Goal: Information Seeking & Learning: Learn about a topic

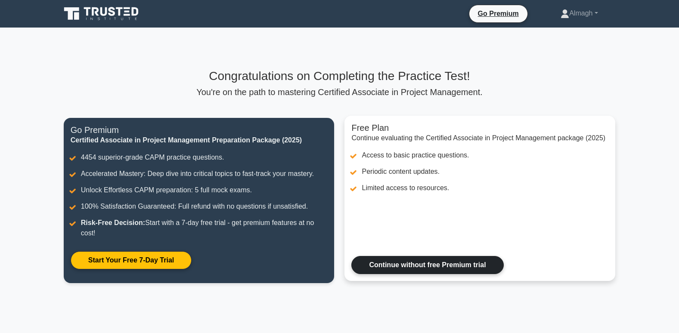
click at [399, 257] on link "Continue without free Premium trial" at bounding box center [427, 265] width 152 height 18
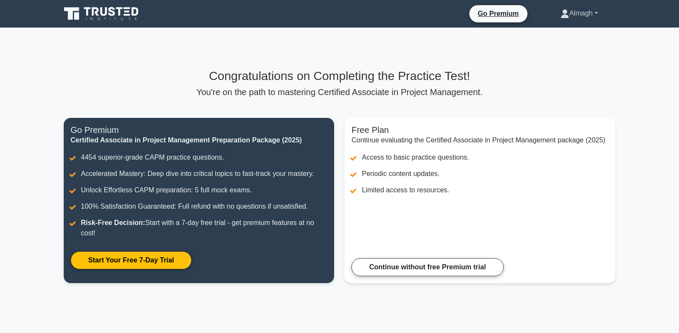
click at [581, 16] on link "Almagh" at bounding box center [579, 13] width 78 height 17
click at [566, 34] on link "Profile" at bounding box center [574, 34] width 68 height 14
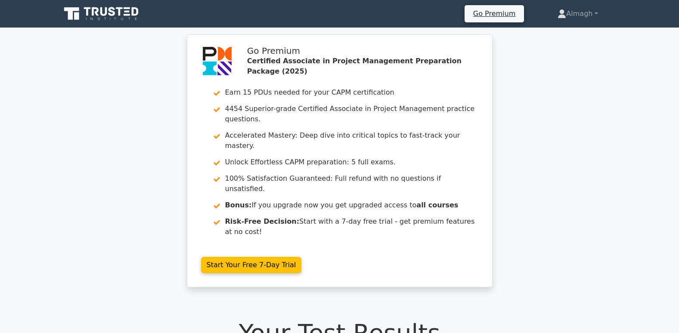
scroll to position [301, 0]
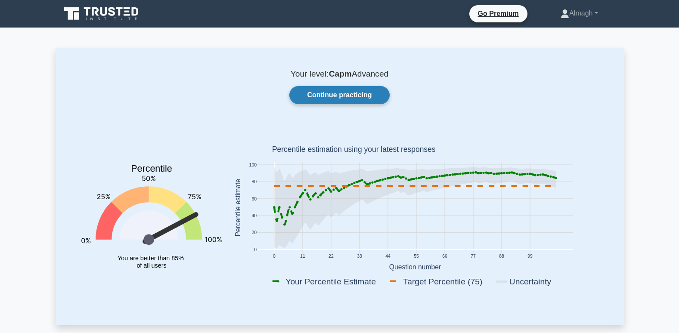
click at [318, 98] on link "Continue practicing" at bounding box center [339, 95] width 100 height 18
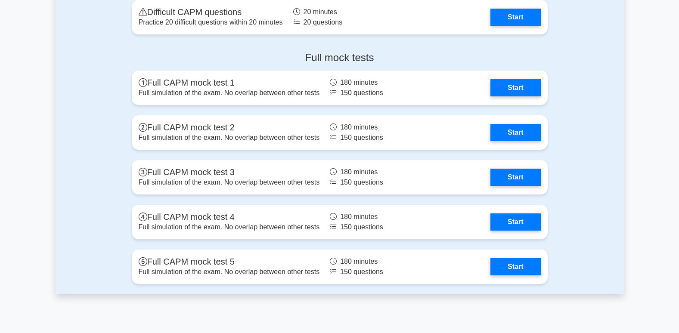
scroll to position [2453, 0]
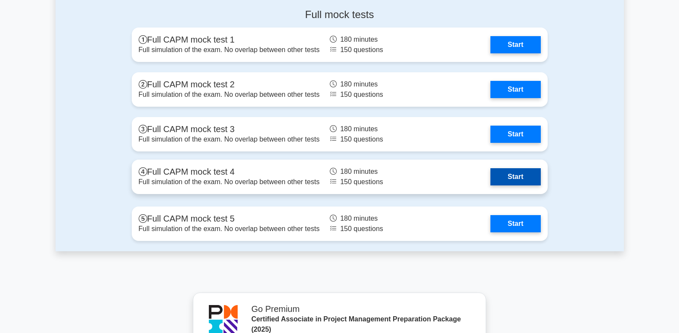
click at [490, 182] on link "Start" at bounding box center [515, 176] width 50 height 17
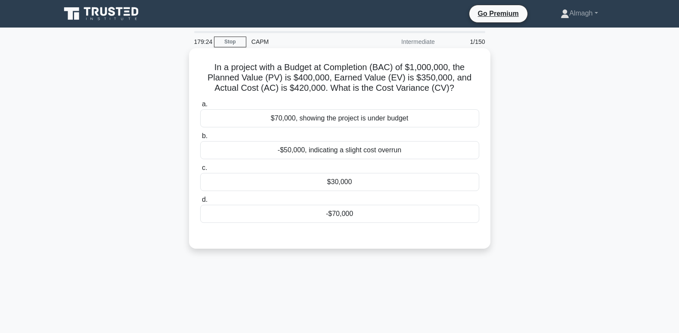
click at [358, 214] on div "-$70,000" at bounding box center [339, 214] width 279 height 18
click at [200, 203] on input "d. -$70,000" at bounding box center [200, 200] width 0 height 6
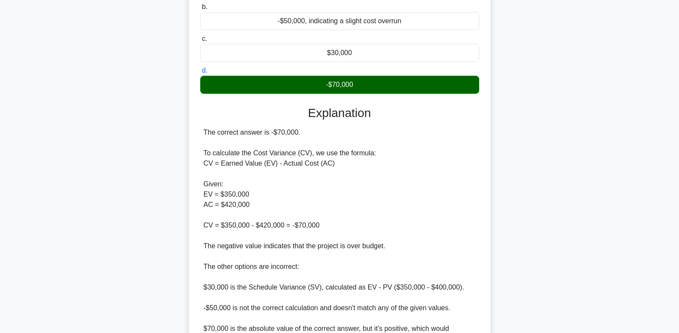
scroll to position [250, 0]
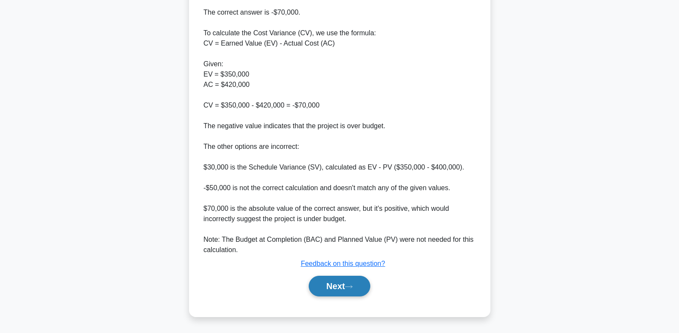
click at [348, 286] on button "Next" at bounding box center [340, 286] width 62 height 21
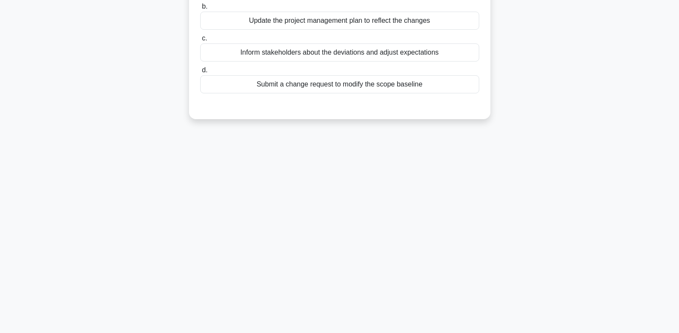
scroll to position [0, 0]
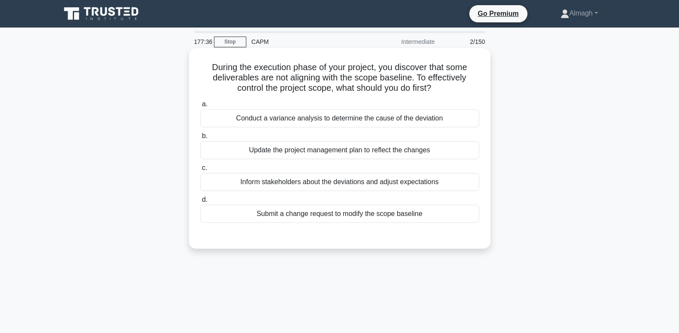
click at [327, 118] on div "Conduct a variance analysis to determine the cause of the deviation" at bounding box center [339, 118] width 279 height 18
click at [200, 107] on input "a. Conduct a variance analysis to determine the cause of the deviation" at bounding box center [200, 105] width 0 height 6
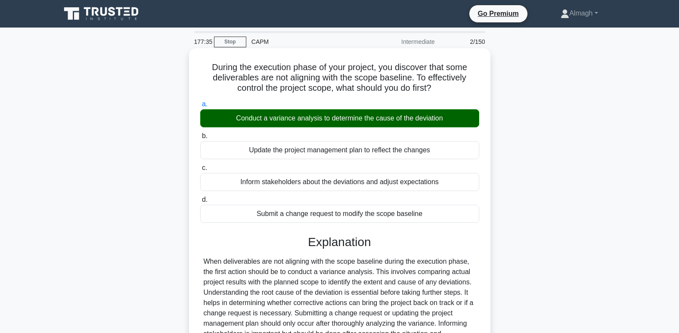
scroll to position [132, 0]
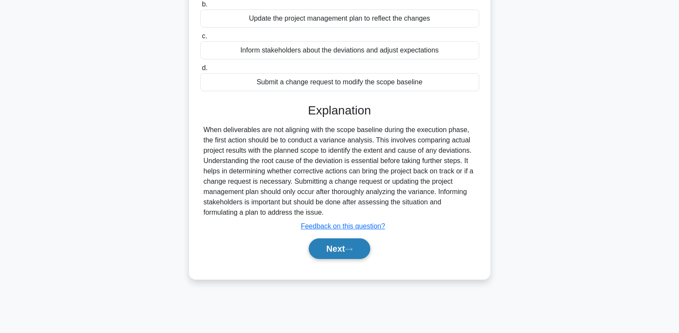
click at [331, 253] on button "Next" at bounding box center [340, 248] width 62 height 21
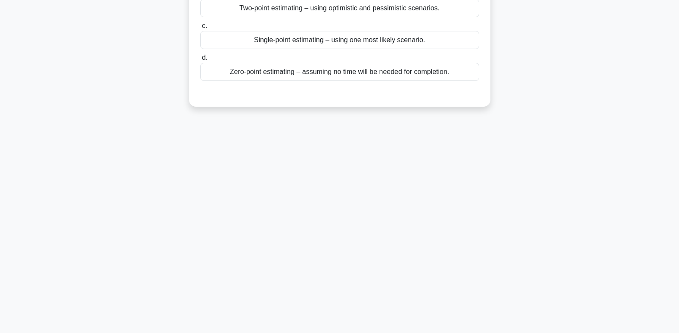
scroll to position [3, 0]
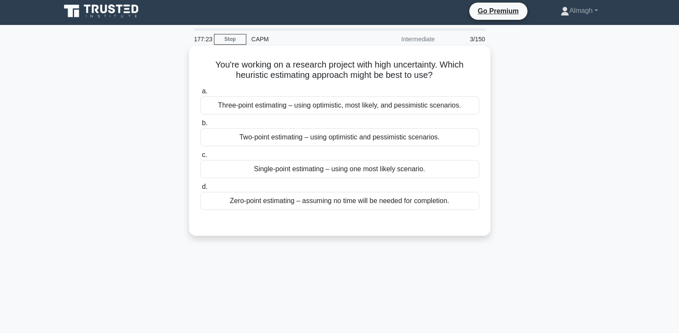
click at [287, 112] on div "Three-point estimating – using optimistic, most likely, and pessimistic scenari…" at bounding box center [339, 105] width 279 height 18
click at [200, 94] on input "a. Three-point estimating – using optimistic, most likely, and pessimistic scen…" at bounding box center [200, 92] width 0 height 6
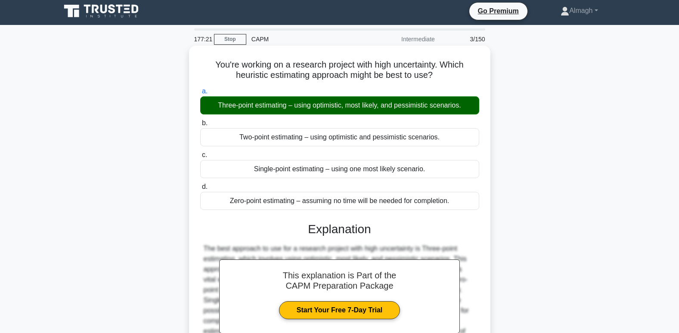
scroll to position [132, 0]
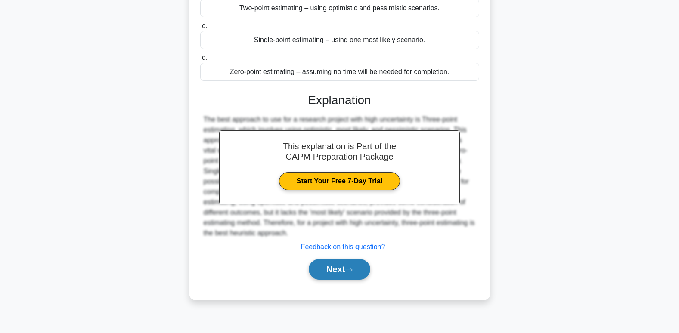
click at [330, 271] on button "Next" at bounding box center [340, 269] width 62 height 21
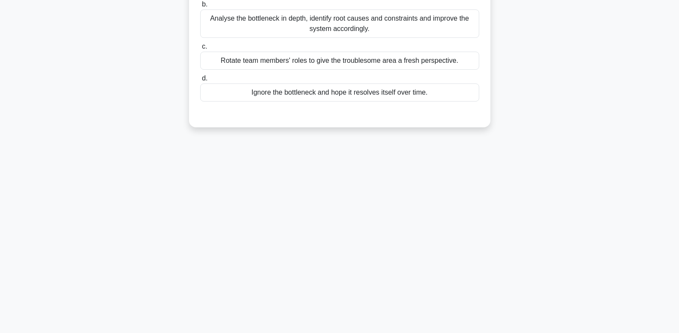
scroll to position [0, 0]
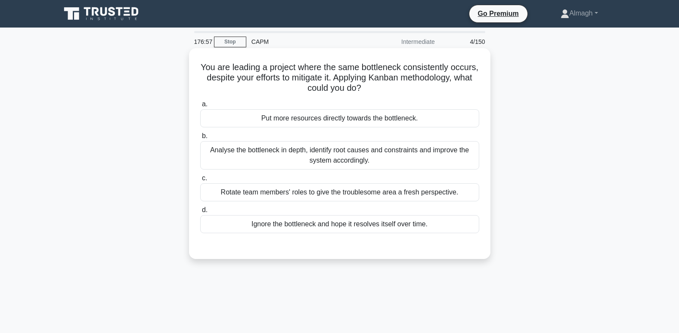
click at [310, 148] on div "Analyse the bottleneck in depth, identify root causes and constraints and impro…" at bounding box center [339, 155] width 279 height 28
click at [200, 139] on input "b. Analyse the bottleneck in depth, identify root causes and constraints and im…" at bounding box center [200, 136] width 0 height 6
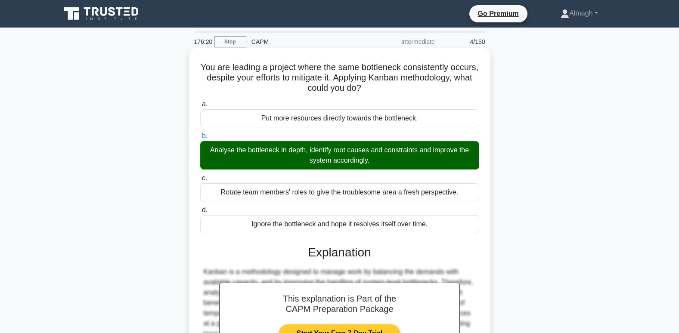
scroll to position [132, 0]
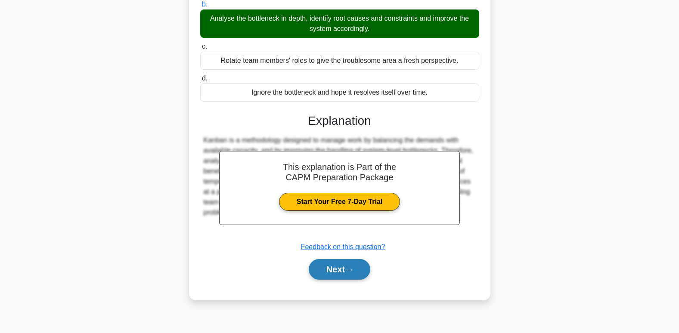
click at [329, 268] on button "Next" at bounding box center [340, 269] width 62 height 21
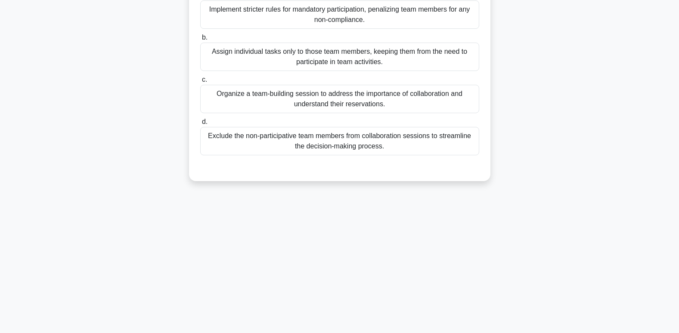
scroll to position [0, 0]
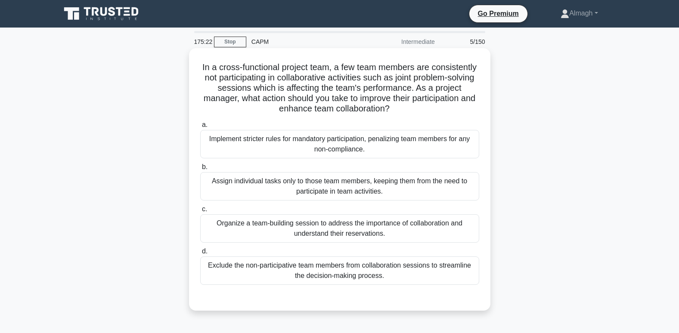
click at [290, 232] on div "Organize a team-building session to address the importance of collaboration and…" at bounding box center [339, 228] width 279 height 28
click at [200, 212] on input "c. Organize a team-building session to address the importance of collaboration …" at bounding box center [200, 210] width 0 height 6
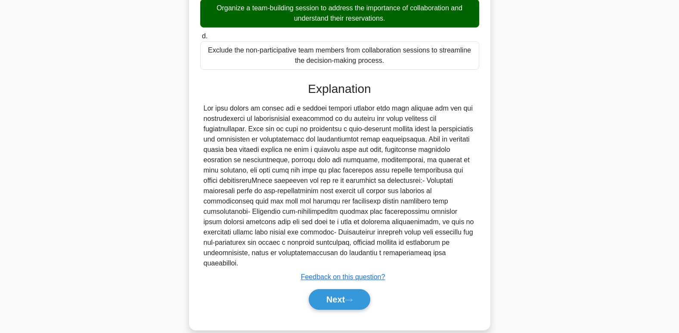
scroll to position [219, 0]
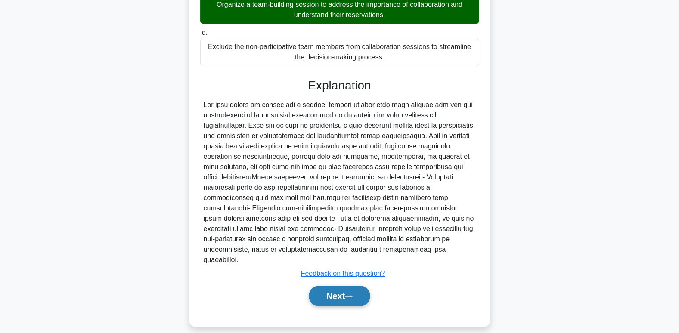
click at [322, 287] on button "Next" at bounding box center [340, 296] width 62 height 21
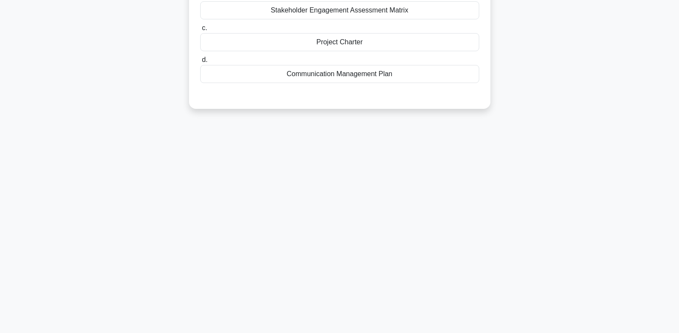
scroll to position [0, 0]
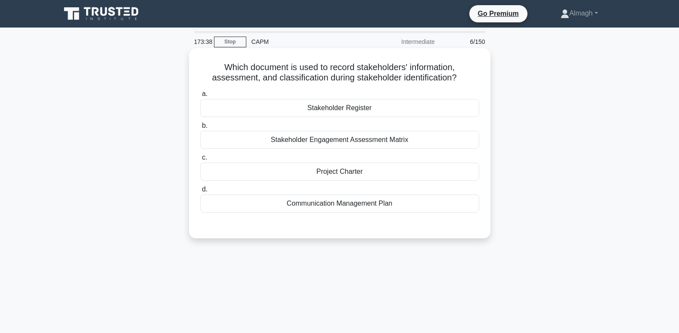
click at [318, 113] on div "Stakeholder Register" at bounding box center [339, 108] width 279 height 18
click at [200, 97] on input "a. Stakeholder Register" at bounding box center [200, 94] width 0 height 6
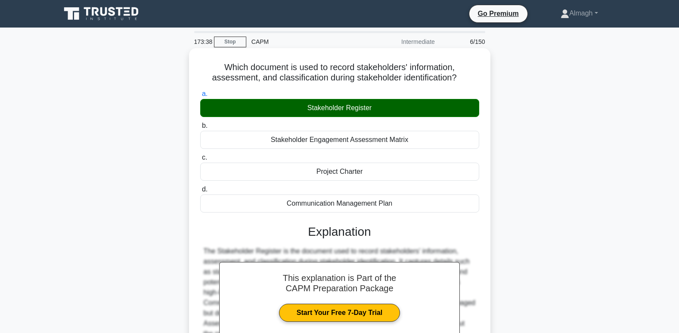
scroll to position [132, 0]
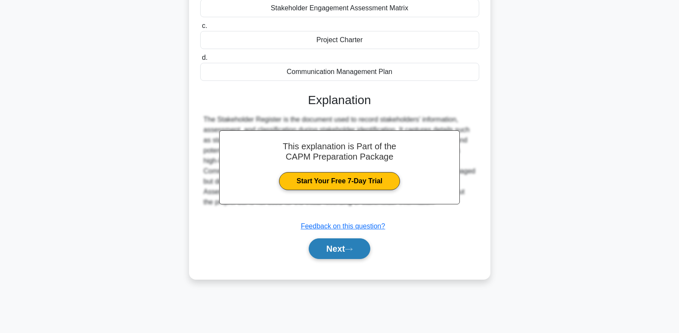
click at [328, 246] on button "Next" at bounding box center [340, 248] width 62 height 21
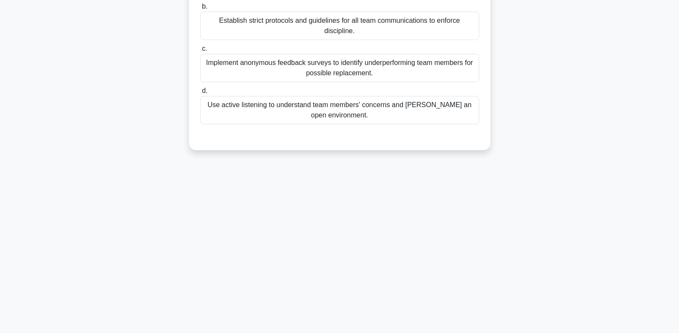
scroll to position [0, 0]
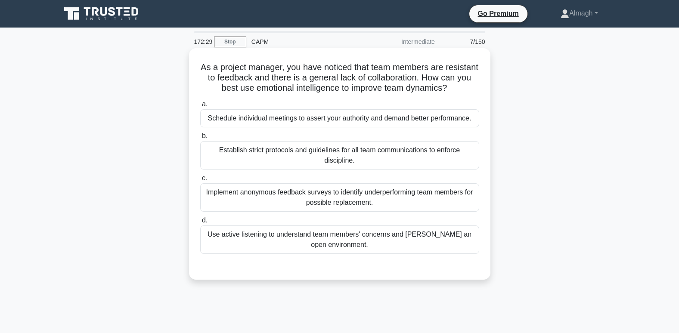
click at [315, 235] on div "Use active listening to understand team members' concerns and foster an open en…" at bounding box center [339, 240] width 279 height 28
click at [200, 223] on input "d. Use active listening to understand team members' concerns and foster an open…" at bounding box center [200, 221] width 0 height 6
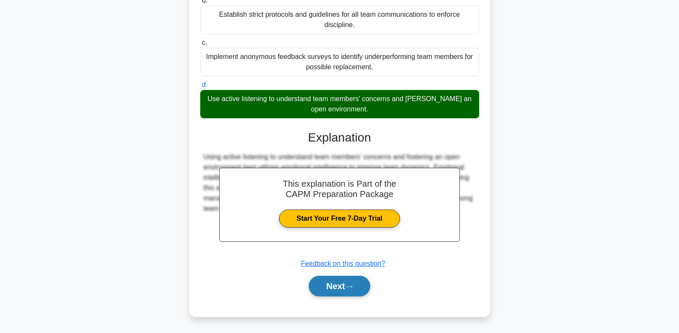
click at [321, 282] on button "Next" at bounding box center [340, 286] width 62 height 21
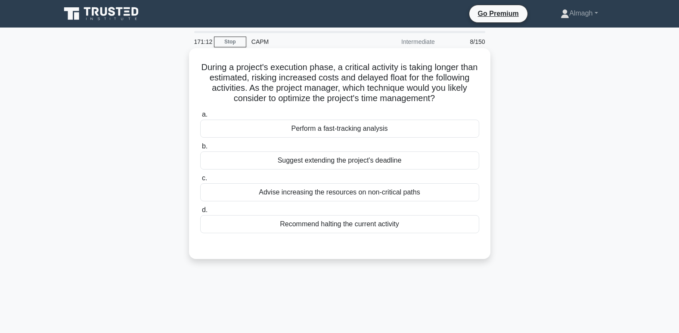
click at [315, 129] on div "Perform a fast-tracking analysis" at bounding box center [339, 129] width 279 height 18
click at [200, 117] on input "a. Perform a fast-tracking analysis" at bounding box center [200, 115] width 0 height 6
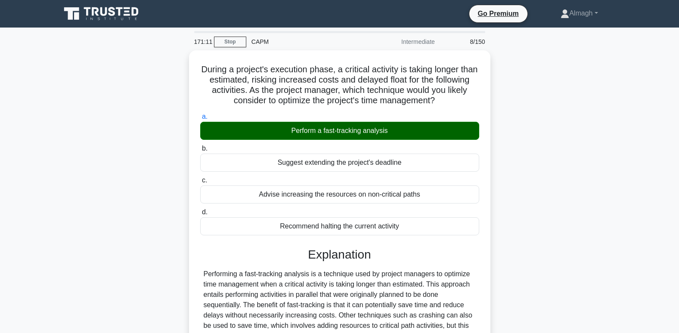
scroll to position [177, 0]
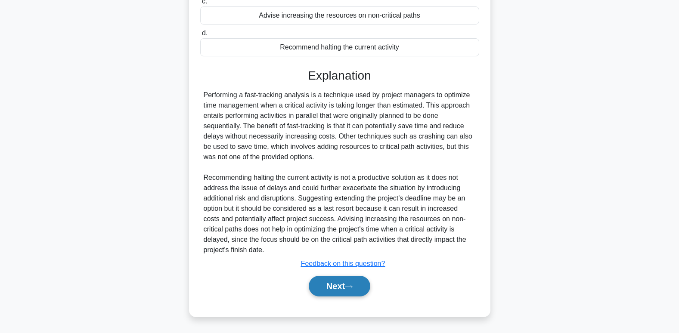
click at [335, 287] on button "Next" at bounding box center [340, 286] width 62 height 21
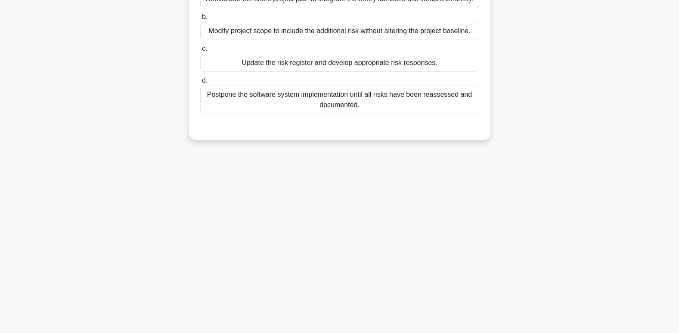
scroll to position [0, 0]
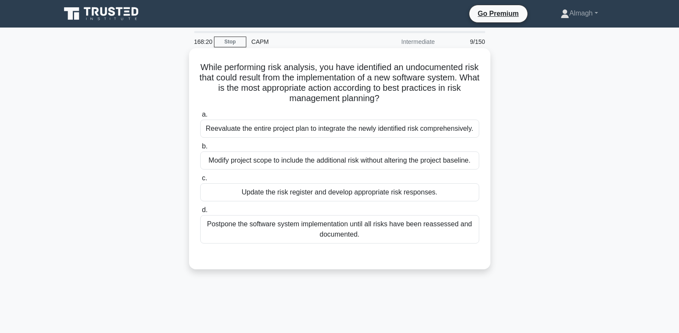
click at [383, 191] on div "Update the risk register and develop appropriate risk responses." at bounding box center [339, 192] width 279 height 18
click at [200, 181] on input "c. Update the risk register and develop appropriate risk responses." at bounding box center [200, 179] width 0 height 6
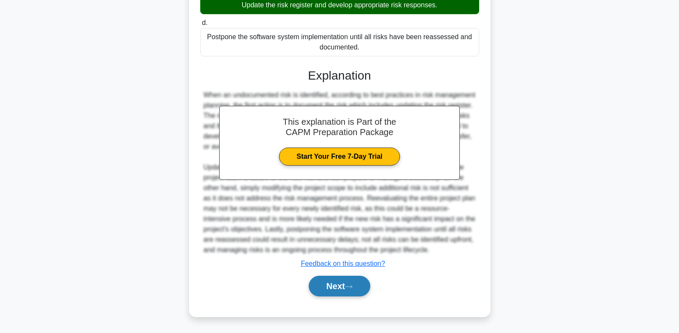
click at [326, 289] on button "Next" at bounding box center [340, 286] width 62 height 21
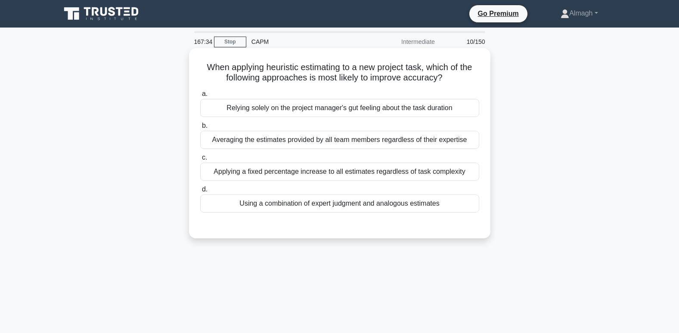
click at [279, 205] on div "Using a combination of expert judgment and analogous estimates" at bounding box center [339, 204] width 279 height 18
click at [200, 192] on input "d. Using a combination of expert judgment and analogous estimates" at bounding box center [200, 190] width 0 height 6
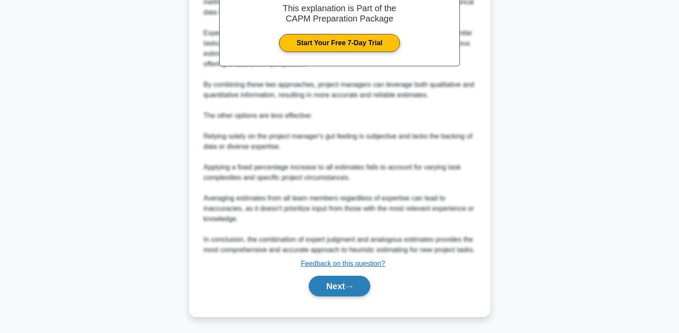
click at [352, 287] on icon at bounding box center [349, 286] width 8 height 5
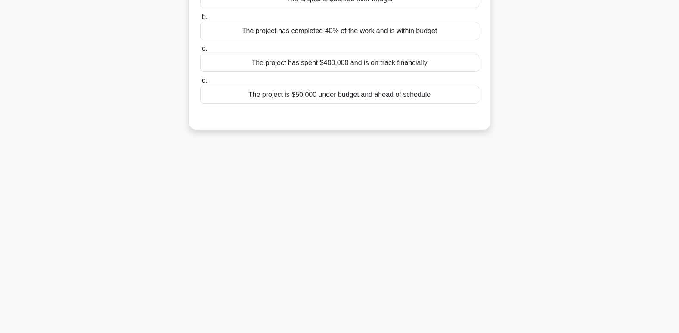
scroll to position [3, 0]
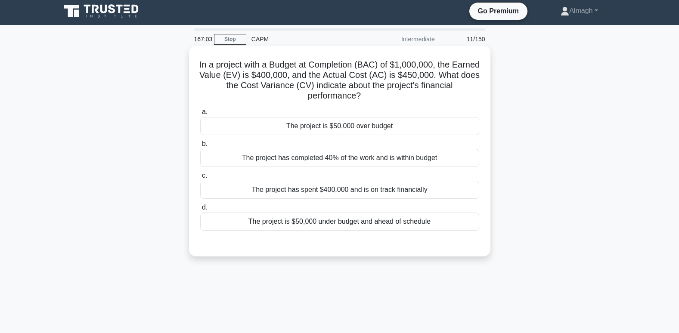
click at [319, 130] on div "The project is $50,000 over budget" at bounding box center [339, 126] width 279 height 18
click at [200, 115] on input "a. The project is $50,000 over budget" at bounding box center [200, 112] width 0 height 6
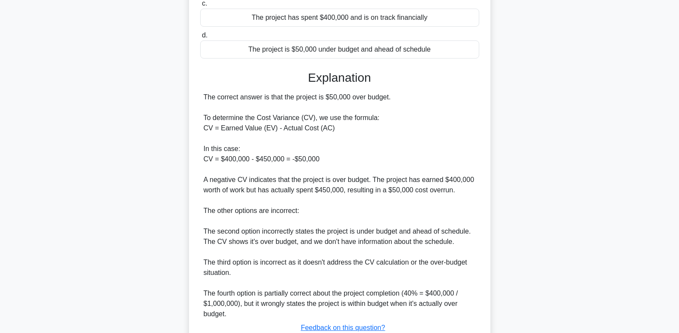
scroll to position [239, 0]
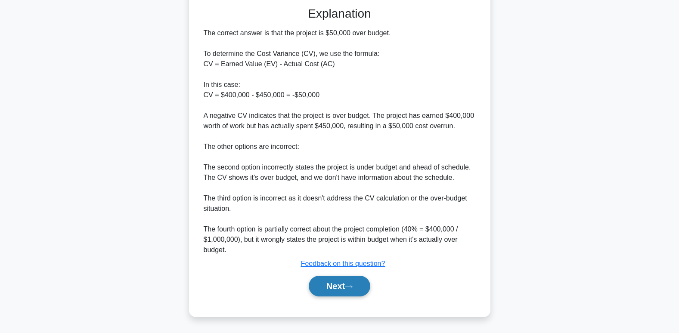
click at [359, 285] on button "Next" at bounding box center [340, 286] width 62 height 21
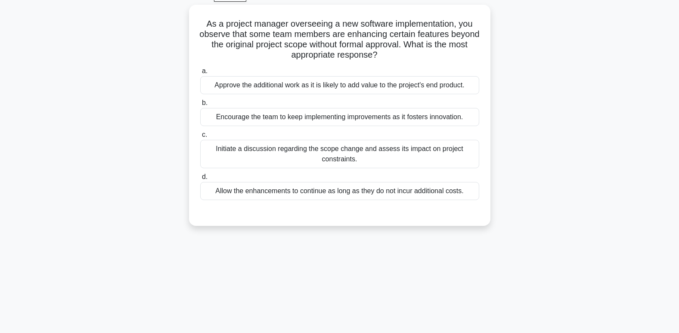
scroll to position [3, 0]
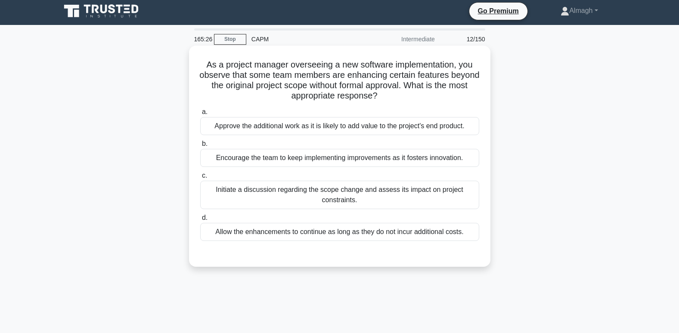
click at [321, 196] on div "Initiate a discussion regarding the scope change and assess its impact on proje…" at bounding box center [339, 195] width 279 height 28
click at [200, 179] on input "c. Initiate a discussion regarding the scope change and assess its impact on pr…" at bounding box center [200, 176] width 0 height 6
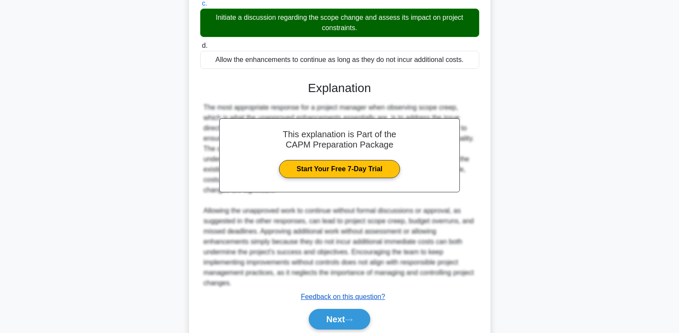
scroll to position [208, 0]
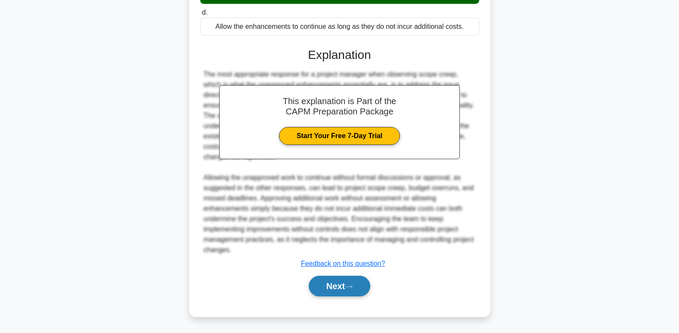
click at [353, 291] on button "Next" at bounding box center [340, 286] width 62 height 21
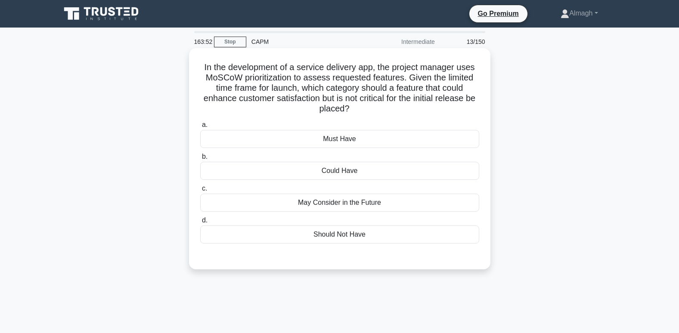
scroll to position [43, 0]
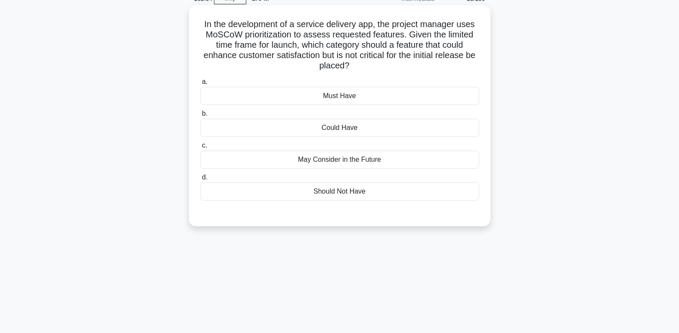
click at [349, 133] on div "Could Have" at bounding box center [339, 128] width 279 height 18
click at [200, 117] on input "b. Could Have" at bounding box center [200, 114] width 0 height 6
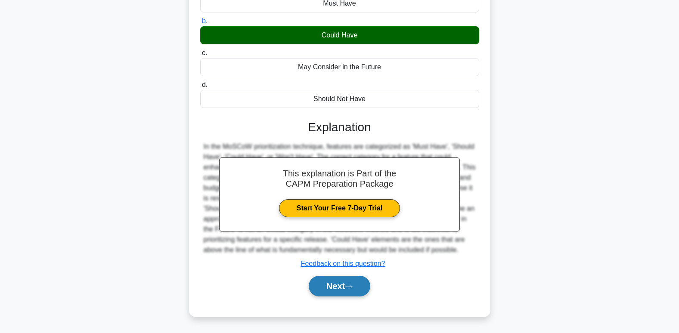
click at [336, 284] on button "Next" at bounding box center [340, 286] width 62 height 21
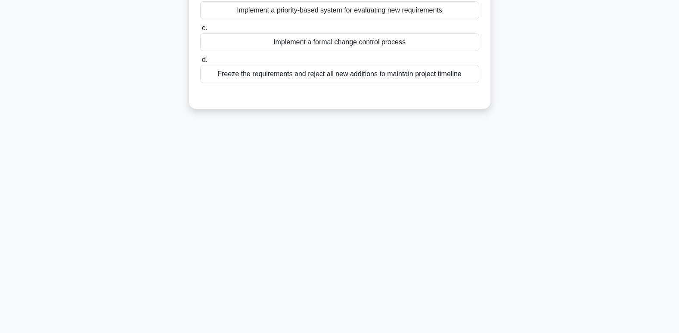
scroll to position [0, 0]
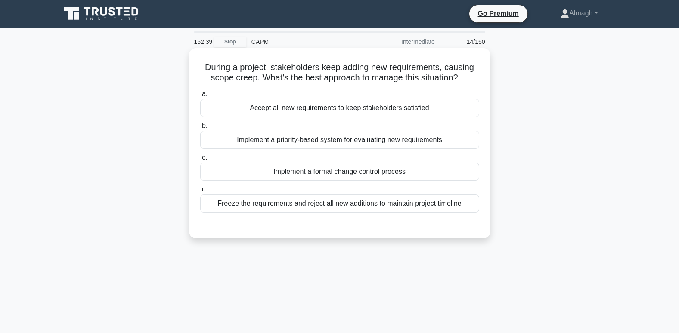
click at [280, 136] on div "Implement a priority-based system for evaluating new requirements" at bounding box center [339, 140] width 279 height 18
click at [200, 129] on input "b. Implement a priority-based system for evaluating new requirements" at bounding box center [200, 126] width 0 height 6
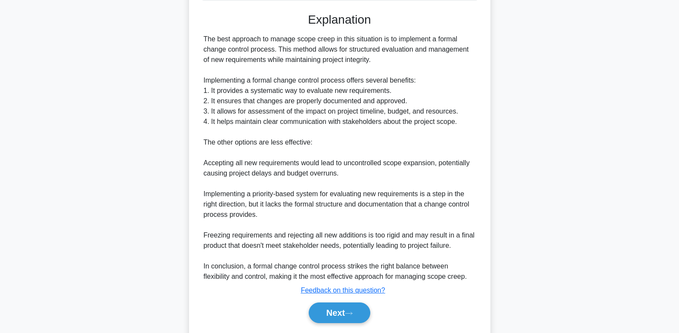
scroll to position [240, 0]
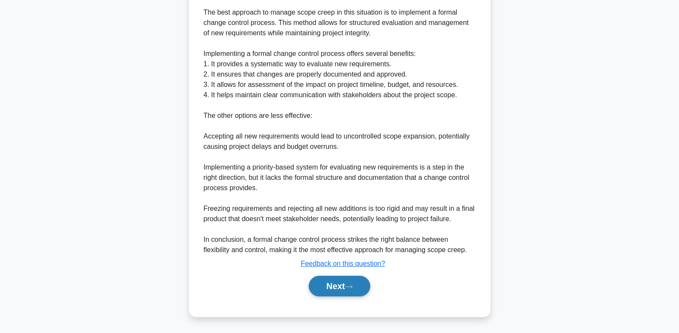
click at [324, 288] on button "Next" at bounding box center [340, 286] width 62 height 21
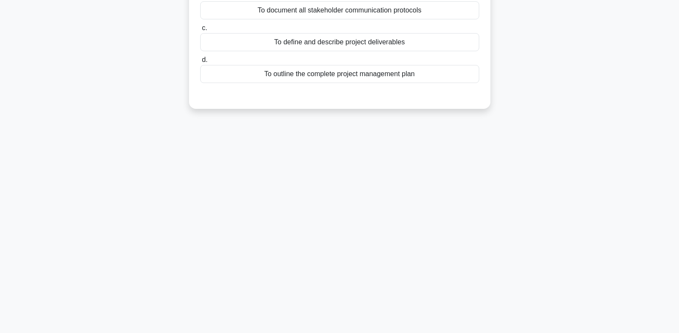
scroll to position [0, 0]
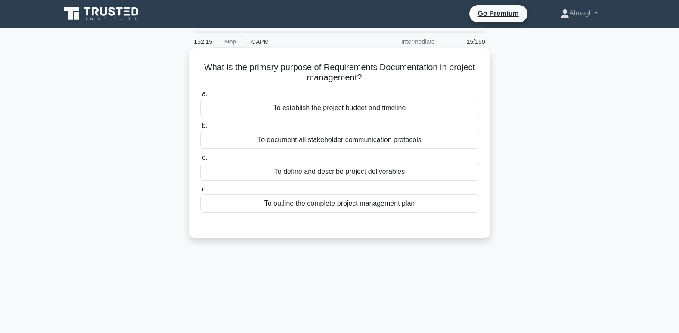
click at [313, 173] on div "To define and describe project deliverables" at bounding box center [339, 172] width 279 height 18
click at [200, 161] on input "c. To define and describe project deliverables" at bounding box center [200, 158] width 0 height 6
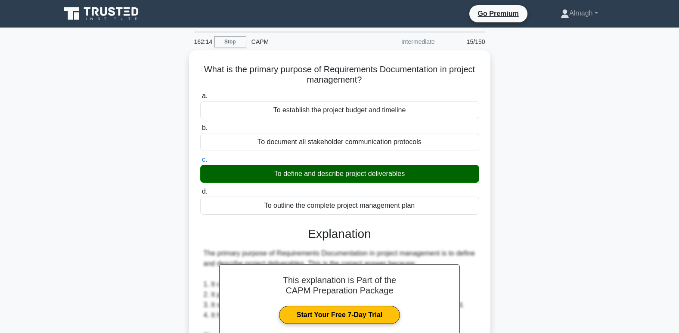
scroll to position [215, 0]
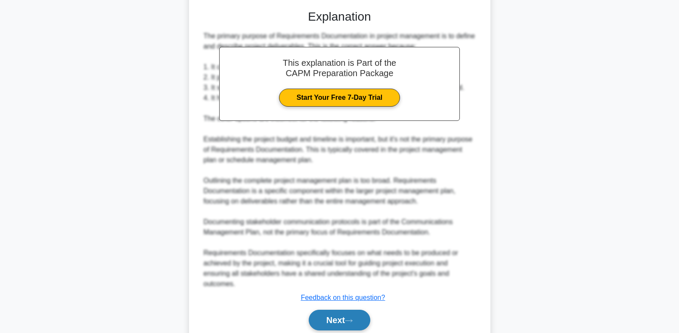
click at [334, 322] on button "Next" at bounding box center [340, 320] width 62 height 21
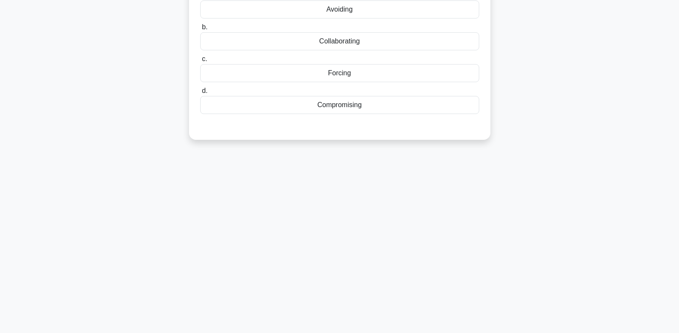
scroll to position [3, 0]
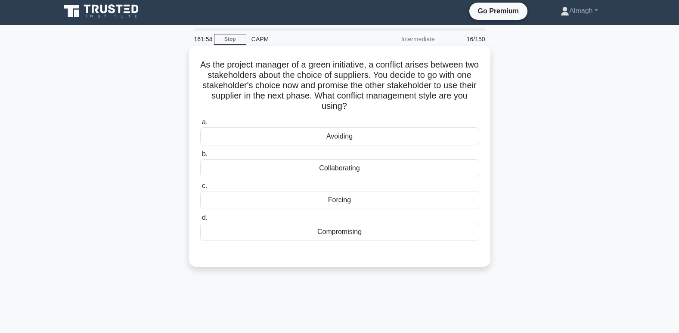
click at [346, 235] on div "Compromising" at bounding box center [339, 232] width 279 height 18
click at [200, 221] on input "d. Compromising" at bounding box center [200, 218] width 0 height 6
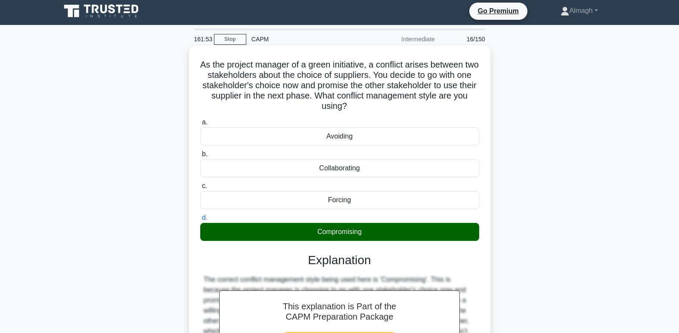
scroll to position [132, 0]
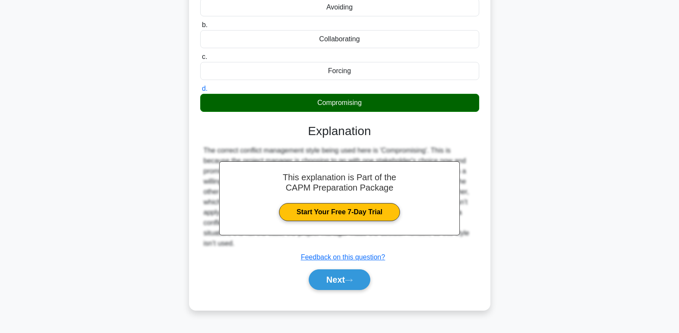
click at [340, 291] on div "Next" at bounding box center [339, 280] width 279 height 28
click at [338, 280] on button "Next" at bounding box center [340, 279] width 62 height 21
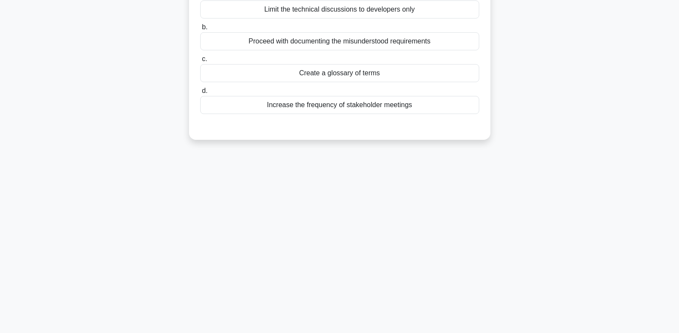
scroll to position [0, 0]
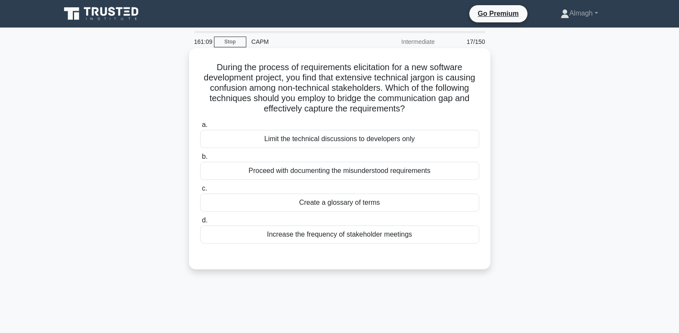
click at [392, 207] on div "Create a glossary of terms" at bounding box center [339, 203] width 279 height 18
click at [200, 192] on input "c. Create a glossary of terms" at bounding box center [200, 189] width 0 height 6
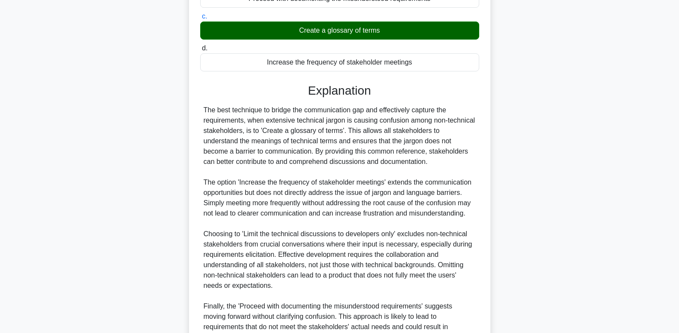
scroll to position [260, 0]
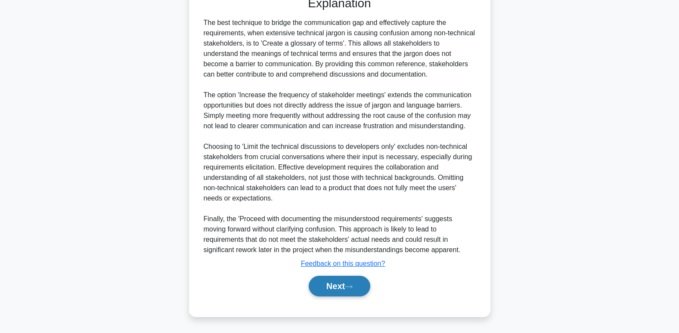
click at [348, 281] on button "Next" at bounding box center [340, 286] width 62 height 21
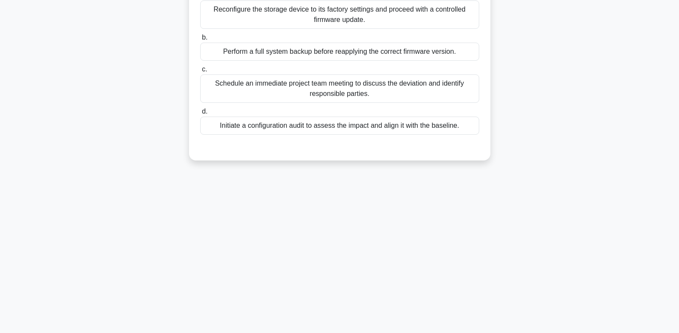
scroll to position [0, 0]
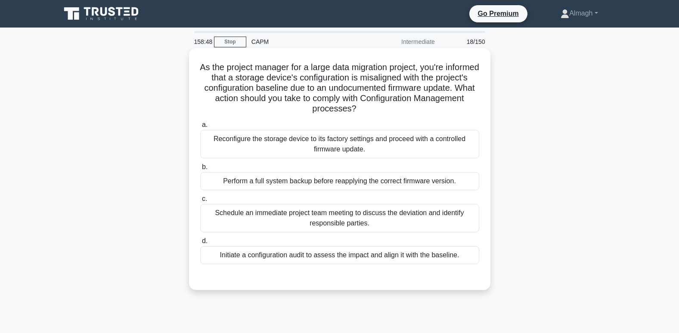
drag, startPoint x: 311, startPoint y: 260, endPoint x: 309, endPoint y: 267, distance: 7.0
click at [311, 260] on div "Initiate a configuration audit to assess the impact and align it with the basel…" at bounding box center [339, 255] width 279 height 18
click at [200, 244] on input "d. Initiate a configuration audit to assess the impact and align it with the ba…" at bounding box center [200, 241] width 0 height 6
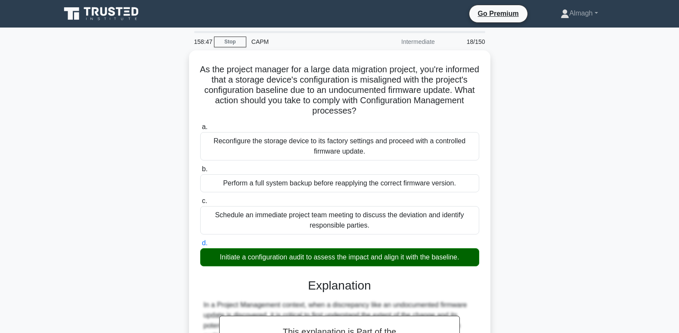
scroll to position [208, 0]
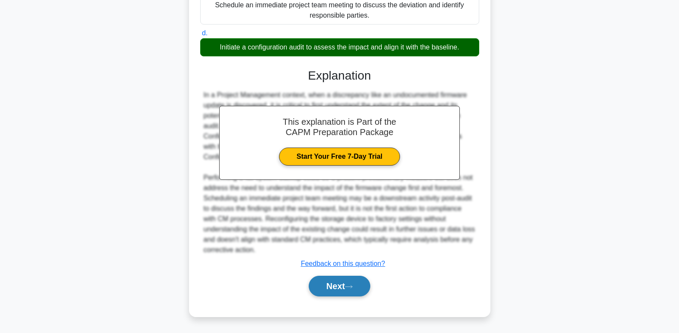
click at [329, 288] on button "Next" at bounding box center [340, 286] width 62 height 21
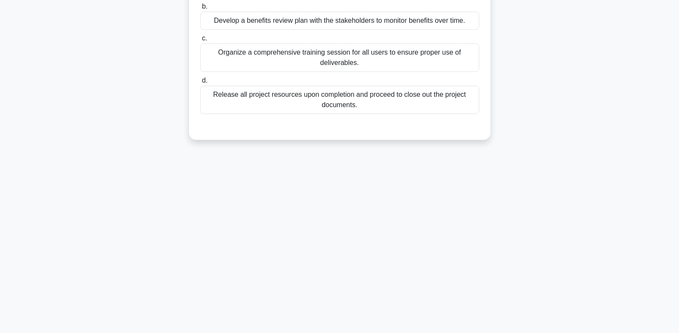
scroll to position [0, 0]
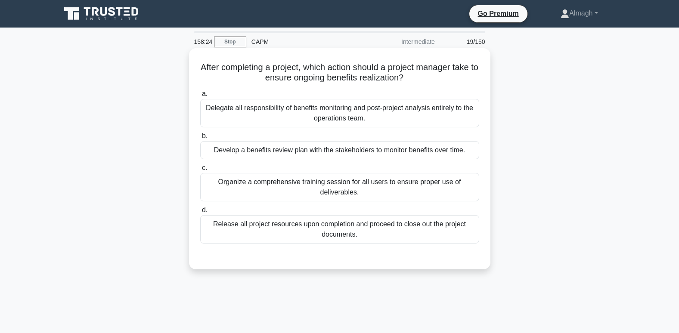
click at [382, 155] on div "Develop a benefits review plan with the stakeholders to monitor benefits over t…" at bounding box center [339, 150] width 279 height 18
click at [200, 139] on input "b. Develop a benefits review plan with the stakeholders to monitor benefits ove…" at bounding box center [200, 136] width 0 height 6
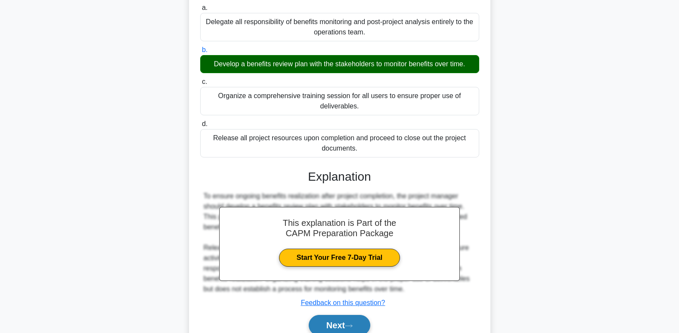
scroll to position [132, 0]
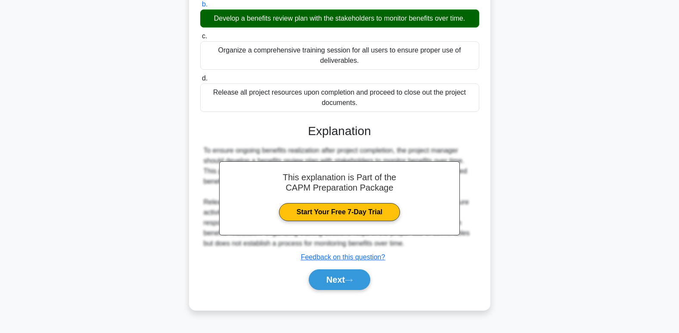
click at [362, 291] on div "Next" at bounding box center [339, 280] width 279 height 28
click at [362, 284] on button "Next" at bounding box center [340, 279] width 62 height 21
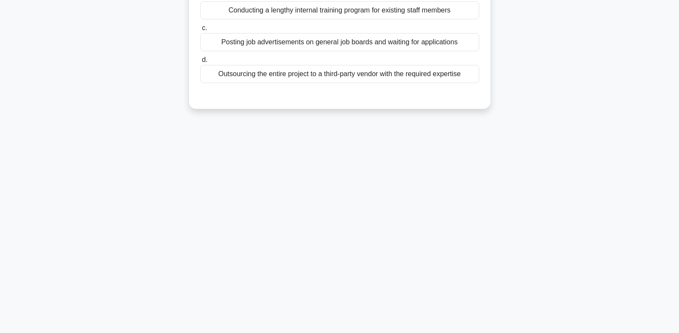
scroll to position [0, 0]
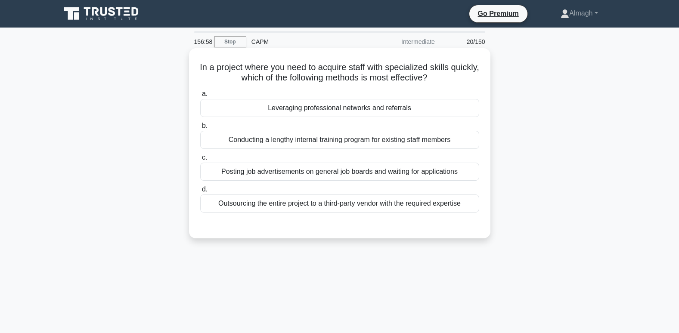
click at [311, 208] on div "Outsourcing the entire project to a third-party vendor with the required expert…" at bounding box center [339, 204] width 279 height 18
click at [200, 192] on input "d. Outsourcing the entire project to a third-party vendor with the required exp…" at bounding box center [200, 190] width 0 height 6
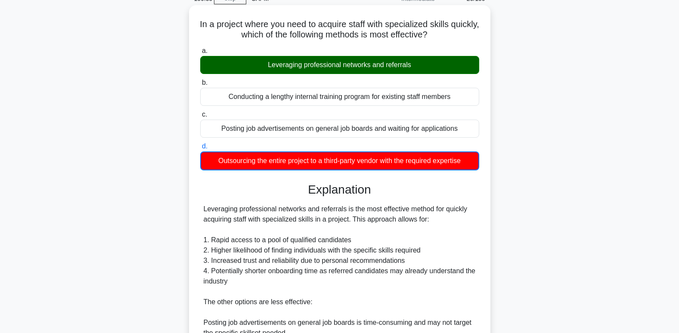
scroll to position [188, 0]
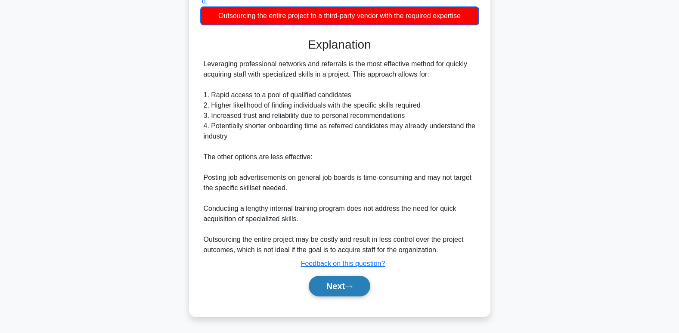
click at [352, 286] on icon at bounding box center [348, 286] width 7 height 3
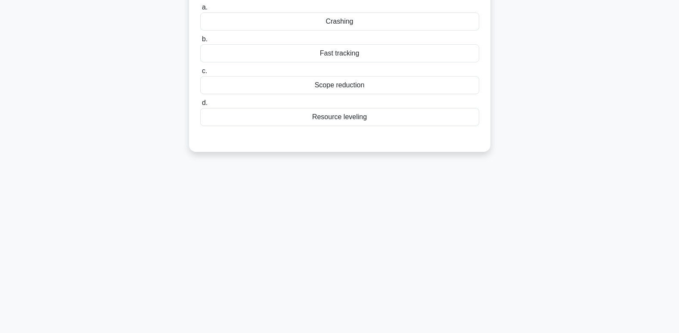
scroll to position [46, 0]
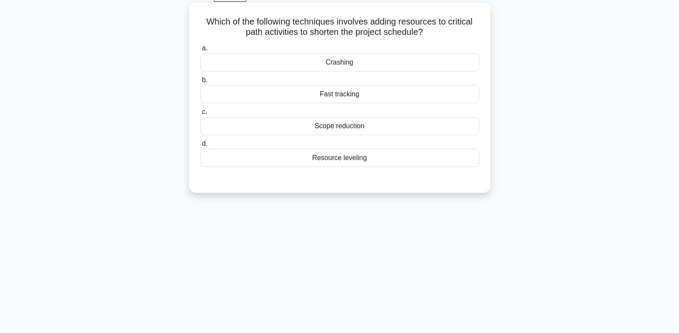
click at [364, 59] on div "Crashing" at bounding box center [339, 62] width 279 height 18
click at [200, 51] on input "a. Crashing" at bounding box center [200, 49] width 0 height 6
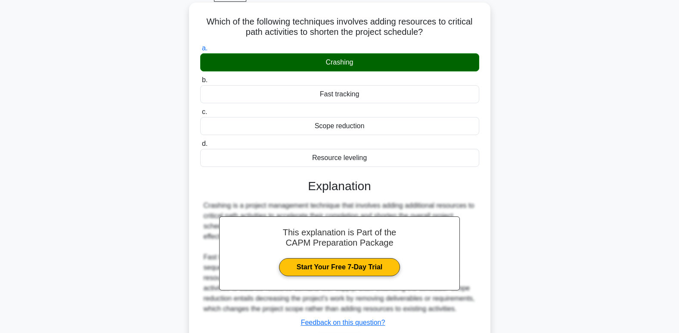
scroll to position [132, 0]
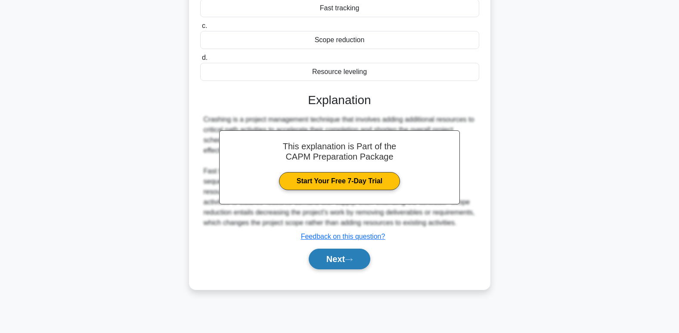
click at [334, 266] on button "Next" at bounding box center [340, 259] width 62 height 21
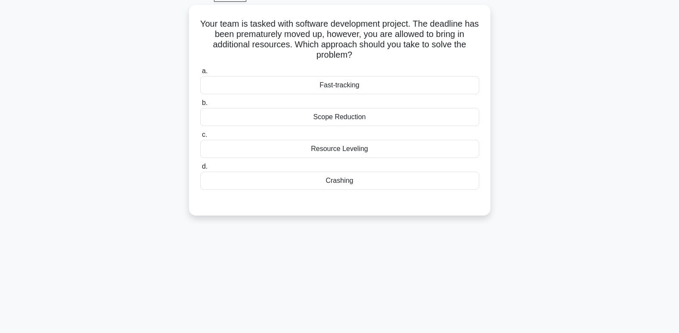
scroll to position [0, 0]
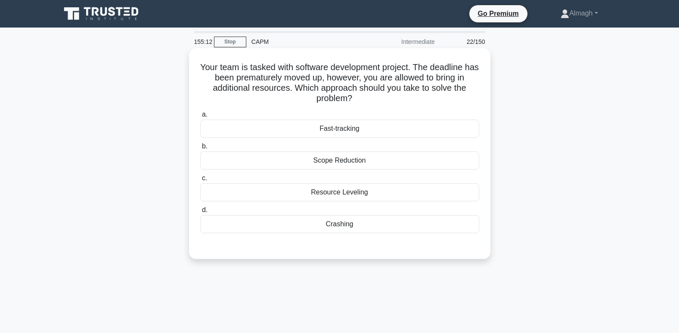
click at [321, 130] on div "Fast-tracking" at bounding box center [339, 129] width 279 height 18
click at [200, 117] on input "a. Fast-tracking" at bounding box center [200, 115] width 0 height 6
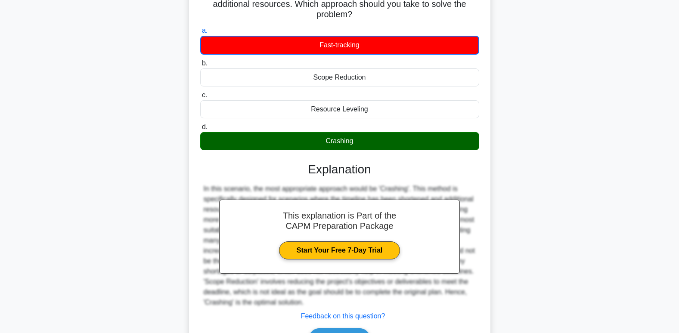
scroll to position [137, 0]
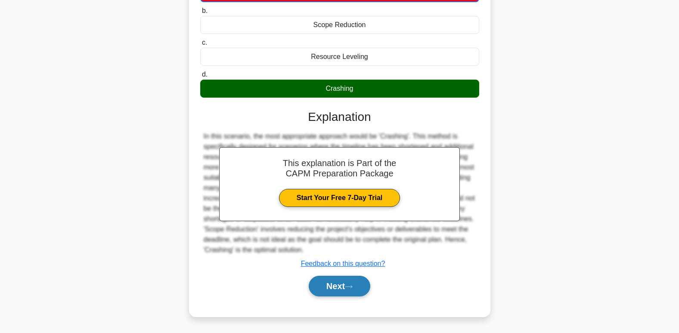
click at [325, 287] on button "Next" at bounding box center [340, 286] width 62 height 21
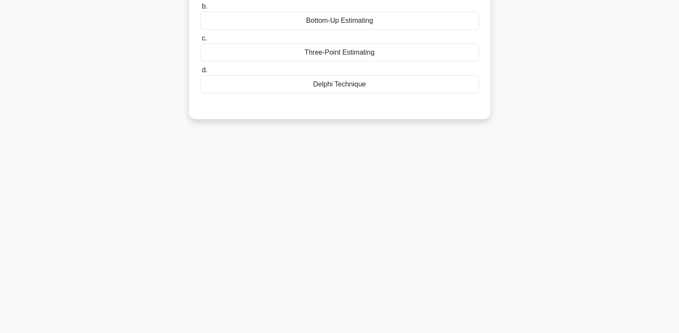
scroll to position [0, 0]
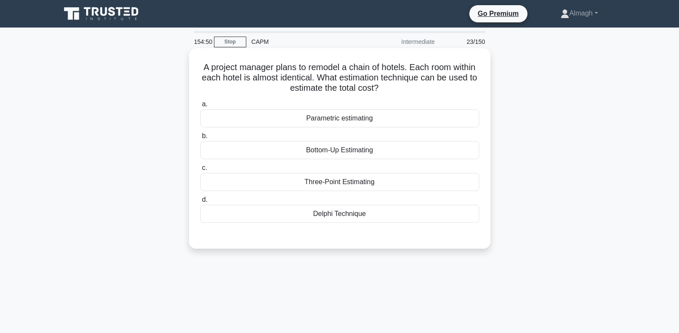
click at [352, 154] on div "Bottom-Up Estimating" at bounding box center [339, 150] width 279 height 18
click at [200, 139] on input "b. Bottom-Up Estimating" at bounding box center [200, 136] width 0 height 6
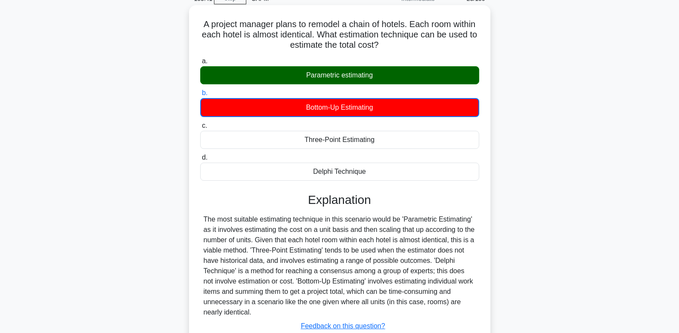
scroll to position [132, 0]
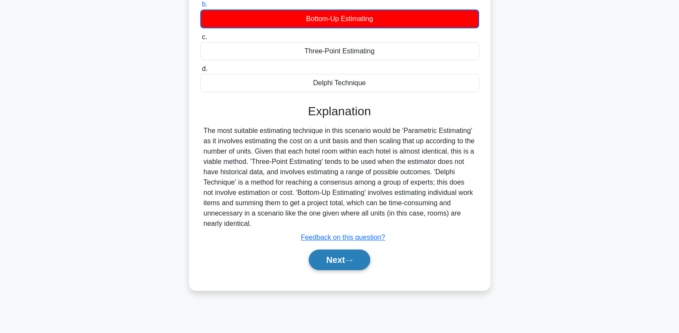
click at [368, 265] on button "Next" at bounding box center [340, 260] width 62 height 21
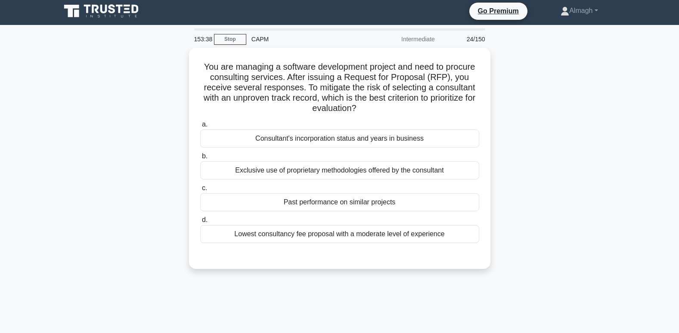
scroll to position [0, 0]
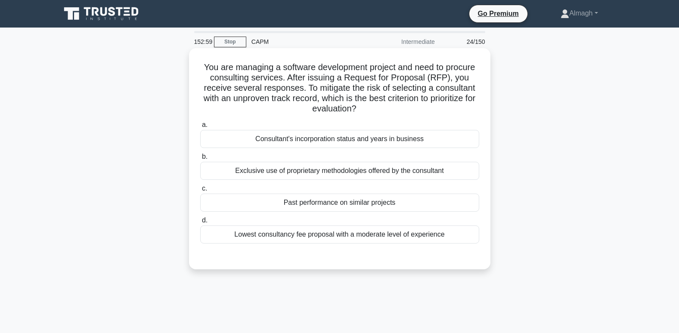
click at [363, 145] on div "Consultant's incorporation status and years in business" at bounding box center [339, 139] width 279 height 18
click at [200, 128] on input "a. Consultant's incorporation status and years in business" at bounding box center [200, 125] width 0 height 6
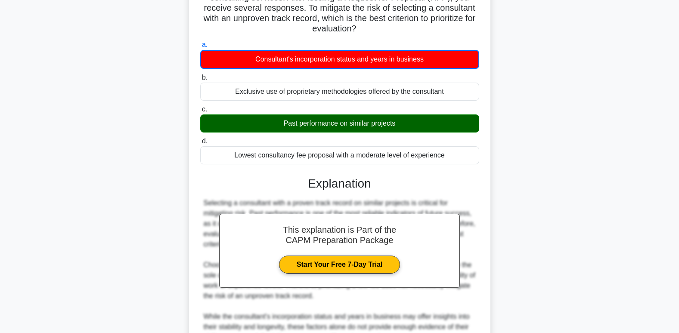
scroll to position [209, 0]
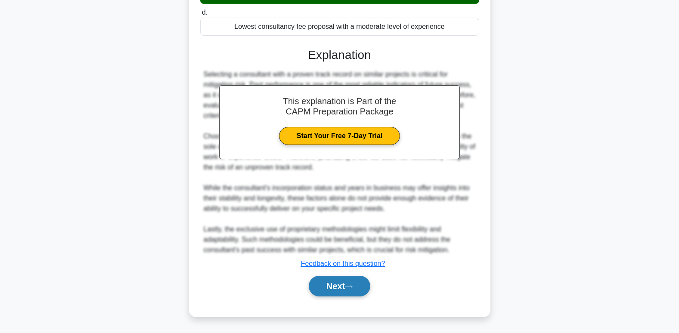
click at [347, 288] on button "Next" at bounding box center [340, 286] width 62 height 21
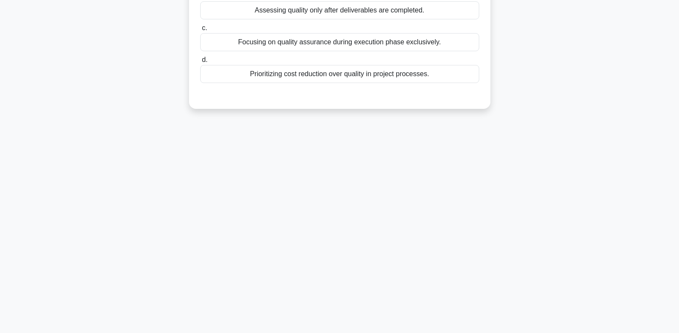
scroll to position [0, 0]
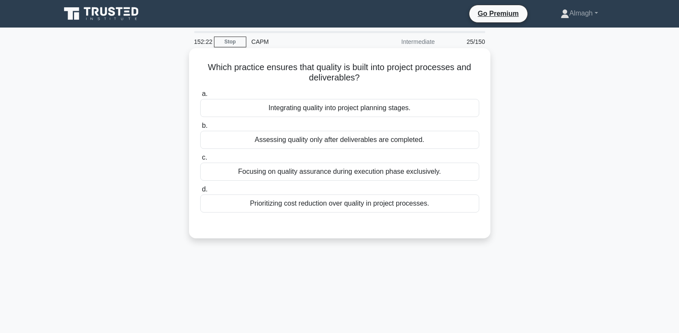
click at [303, 105] on div "Integrating quality into project planning stages." at bounding box center [339, 108] width 279 height 18
click at [200, 97] on input "a. Integrating quality into project planning stages." at bounding box center [200, 94] width 0 height 6
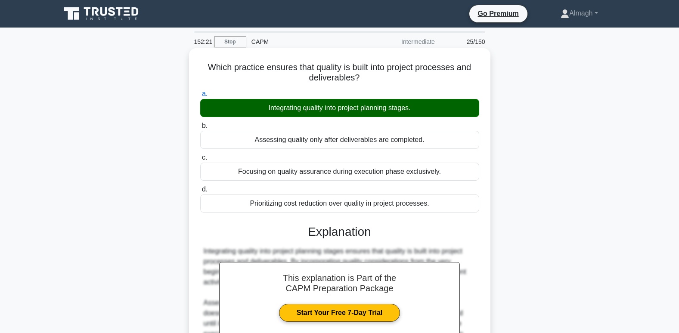
scroll to position [132, 0]
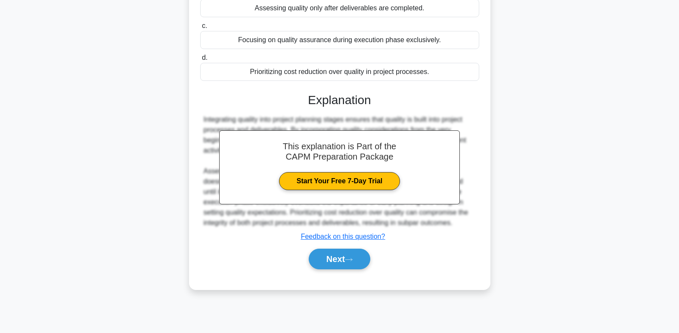
click at [355, 243] on div "This explanation is Part of the CAPM Preparation Package Start Your Free 7-Day …" at bounding box center [339, 178] width 279 height 190
click at [358, 264] on button "Next" at bounding box center [340, 259] width 62 height 21
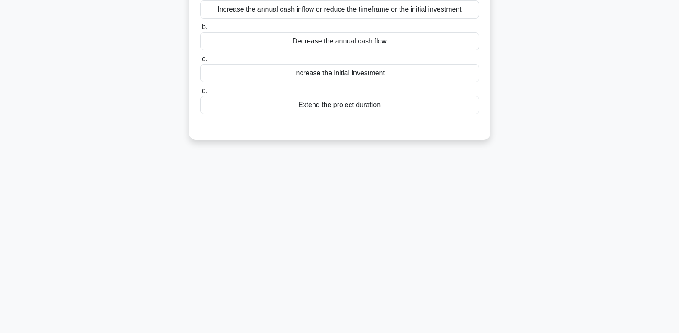
scroll to position [3, 0]
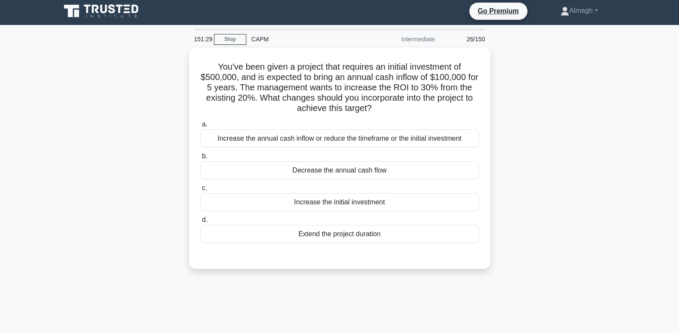
click at [236, 278] on div "You've been given a project that requires an initial investment of $500,000, an…" at bounding box center [340, 164] width 568 height 232
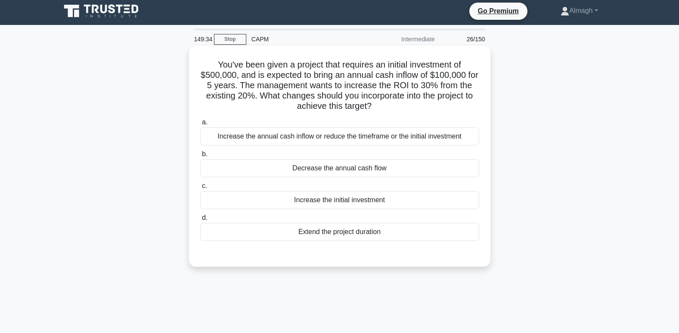
click at [328, 207] on div "Increase the initial investment" at bounding box center [339, 200] width 279 height 18
click at [200, 189] on input "c. Increase the initial investment" at bounding box center [200, 186] width 0 height 6
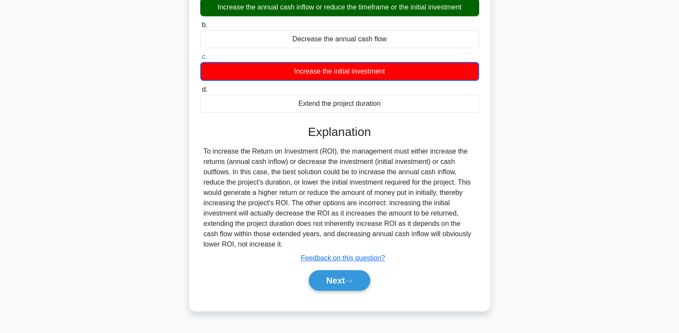
scroll to position [0, 0]
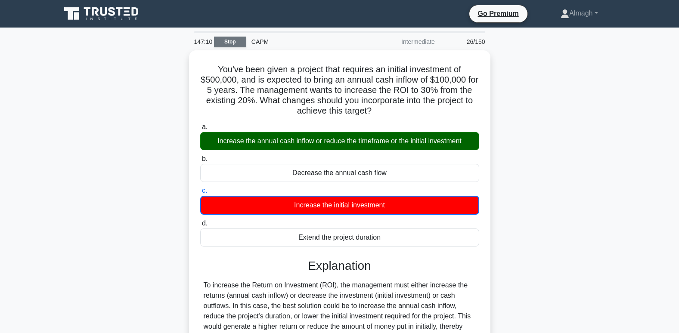
click at [234, 39] on link "Stop" at bounding box center [230, 42] width 32 height 11
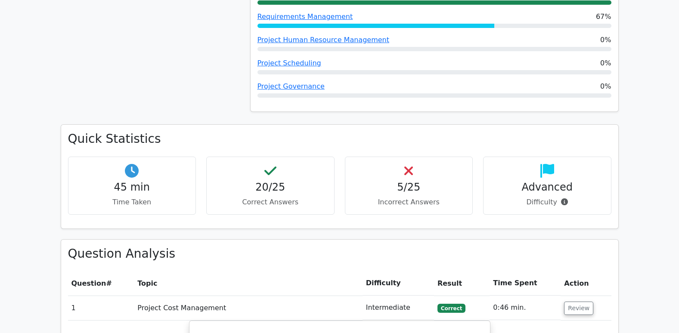
scroll to position [473, 0]
